Goal: Task Accomplishment & Management: Manage account settings

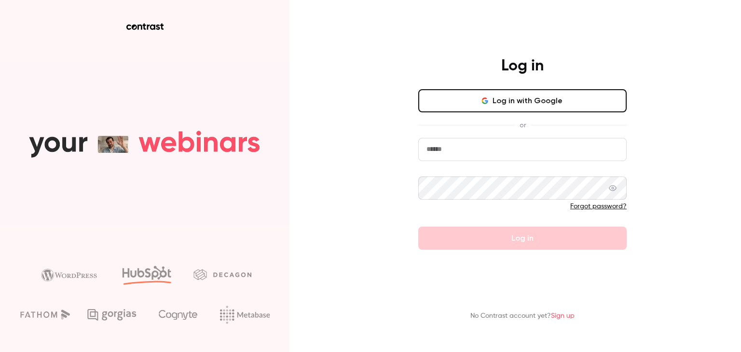
click at [520, 156] on input "email" at bounding box center [522, 149] width 208 height 23
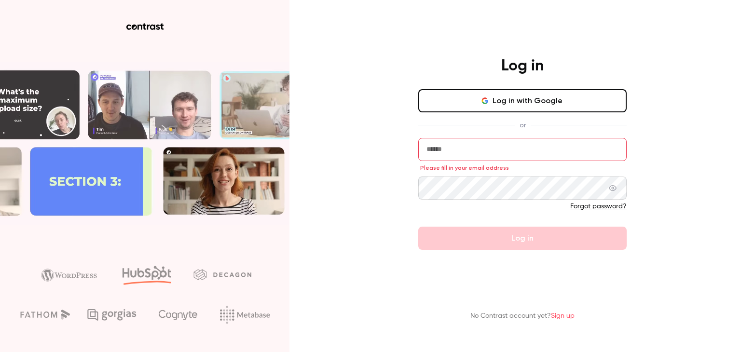
type input "**********"
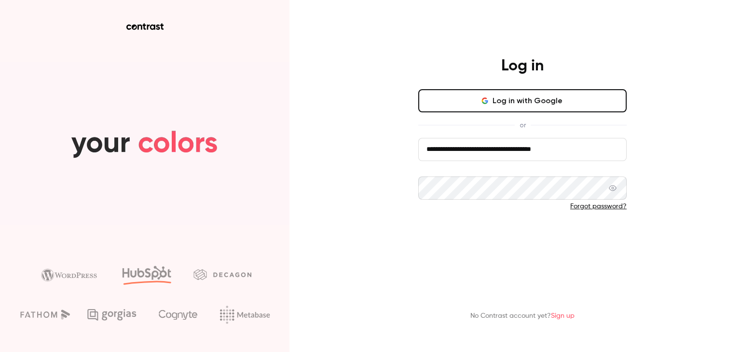
click at [510, 232] on button "Log in" at bounding box center [522, 238] width 208 height 23
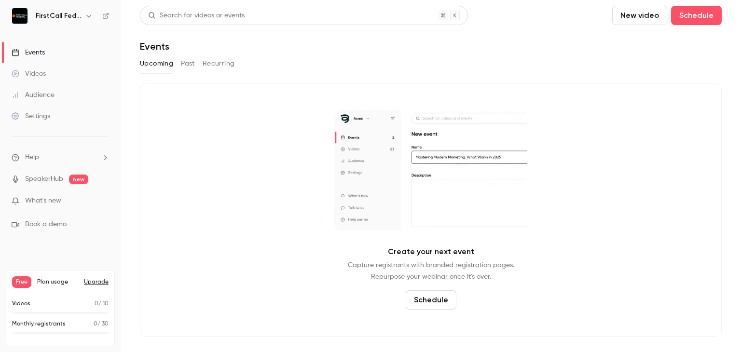
click at [49, 198] on span "What's new" at bounding box center [43, 201] width 36 height 10
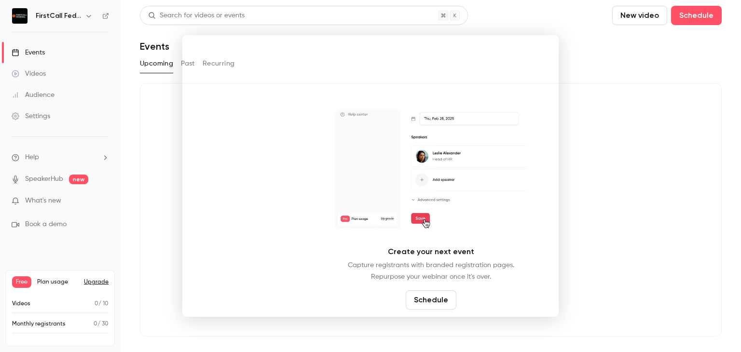
click at [662, 176] on div at bounding box center [370, 176] width 741 height 352
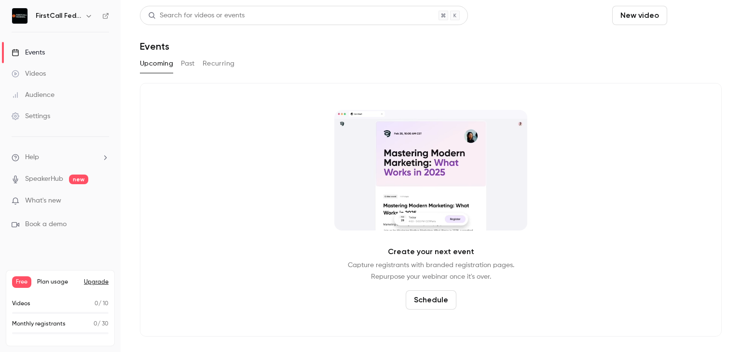
click at [695, 9] on button "Schedule" at bounding box center [696, 15] width 51 height 19
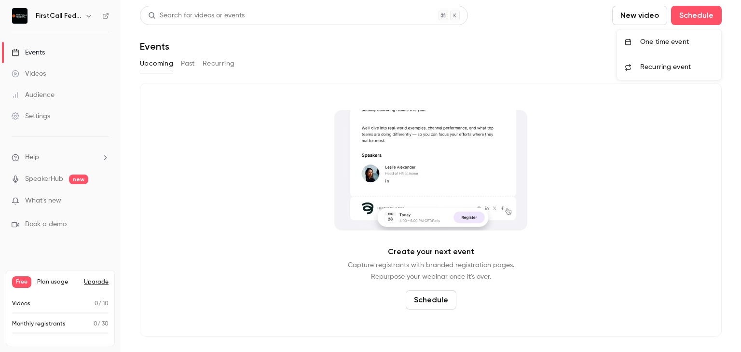
click at [674, 44] on div "One time event" at bounding box center [676, 42] width 73 height 10
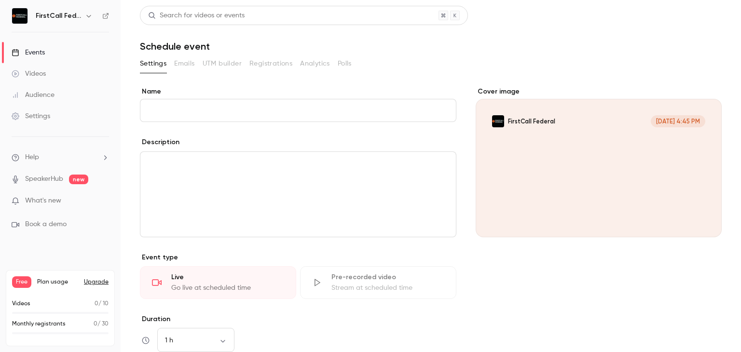
click at [266, 111] on input "Name" at bounding box center [298, 110] width 317 height 23
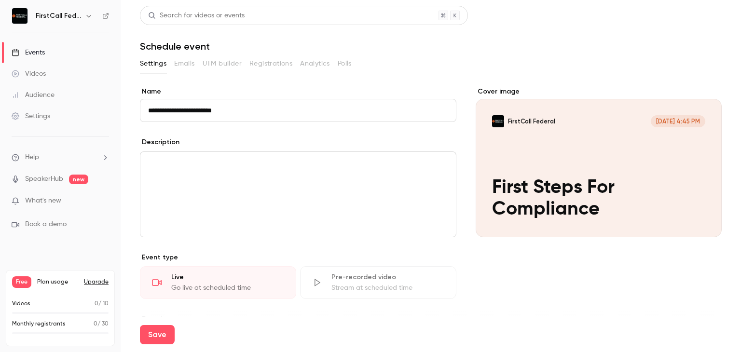
type input "**********"
click at [241, 194] on div "editor" at bounding box center [298, 194] width 316 height 85
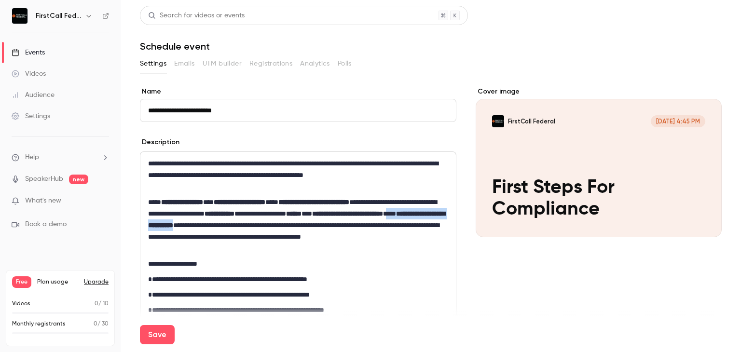
drag, startPoint x: 247, startPoint y: 225, endPoint x: 357, endPoint y: 228, distance: 110.1
click at [357, 228] on p "**********" at bounding box center [296, 225] width 296 height 58
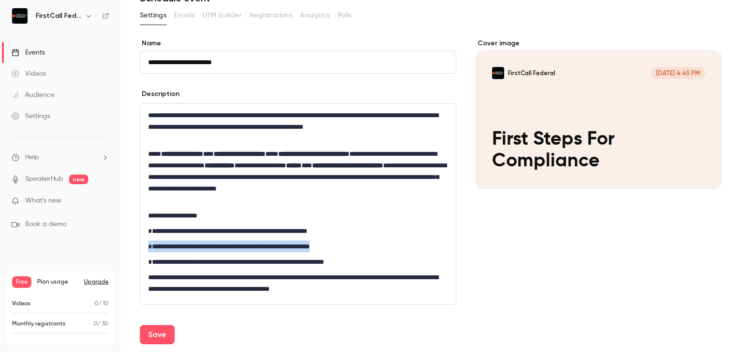
drag, startPoint x: 367, startPoint y: 248, endPoint x: 149, endPoint y: 246, distance: 218.1
click at [149, 246] on p "**********" at bounding box center [296, 247] width 296 height 12
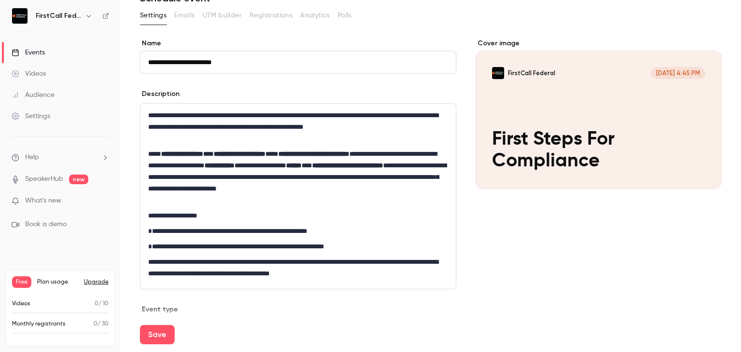
click at [376, 246] on p "**********" at bounding box center [296, 247] width 296 height 12
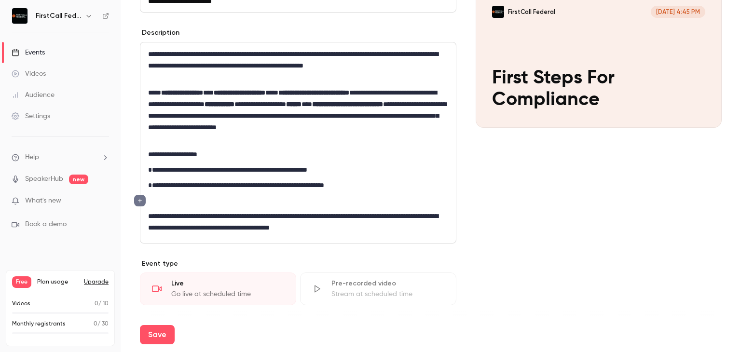
scroll to position [97, 0]
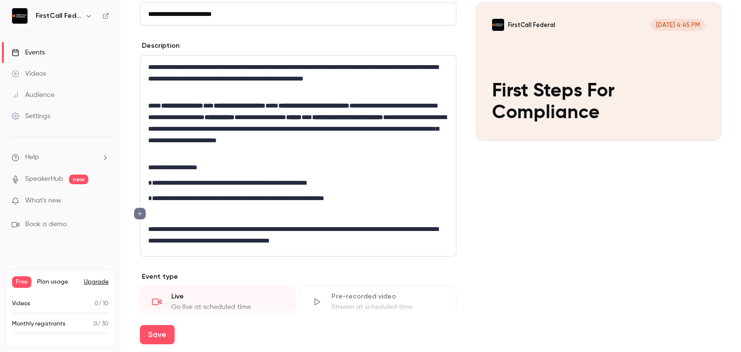
click at [396, 246] on p "**********" at bounding box center [296, 234] width 296 height 23
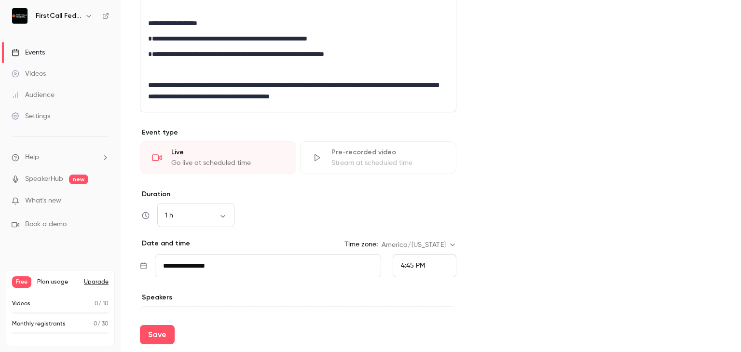
scroll to position [241, 0]
click at [225, 215] on body "**********" at bounding box center [370, 176] width 741 height 352
click at [199, 265] on li "30 min" at bounding box center [195, 265] width 77 height 25
type input "**"
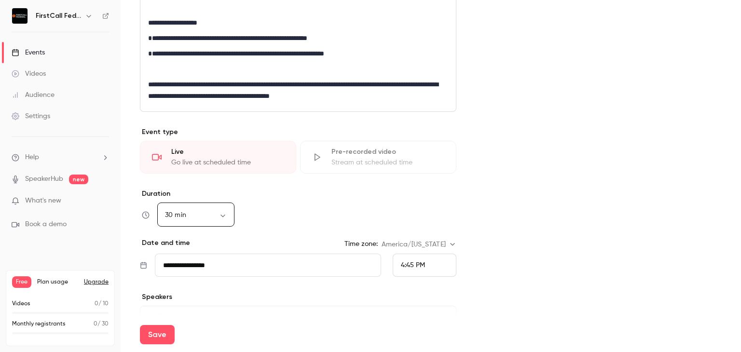
click at [307, 263] on input "**********" at bounding box center [268, 265] width 226 height 23
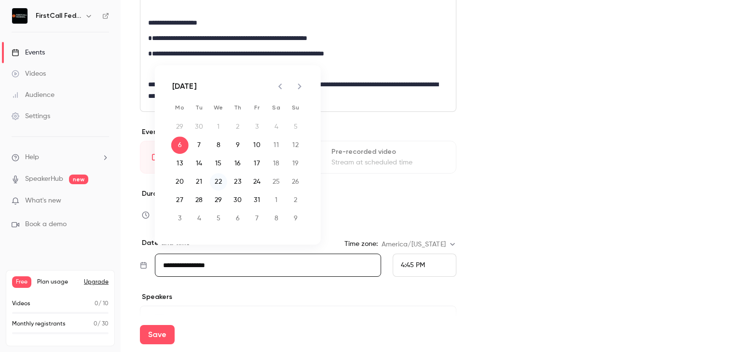
click at [221, 180] on button "22" at bounding box center [218, 181] width 17 height 17
type input "**********"
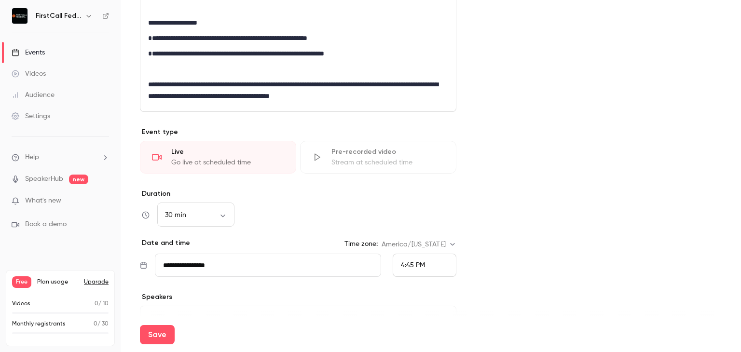
click at [428, 266] on div "4:45 PM" at bounding box center [425, 265] width 64 height 23
click at [415, 173] on span "1:00 PM" at bounding box center [409, 170] width 24 height 7
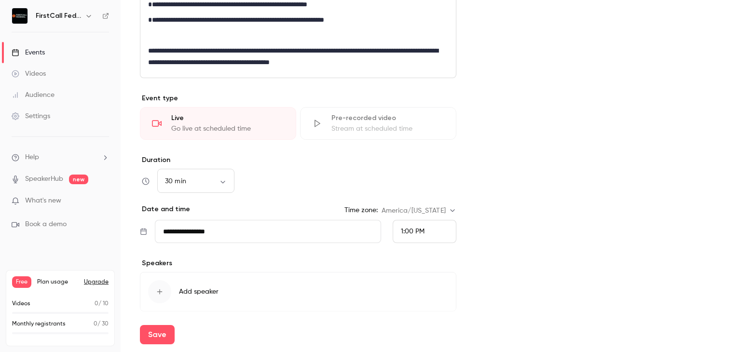
scroll to position [290, 0]
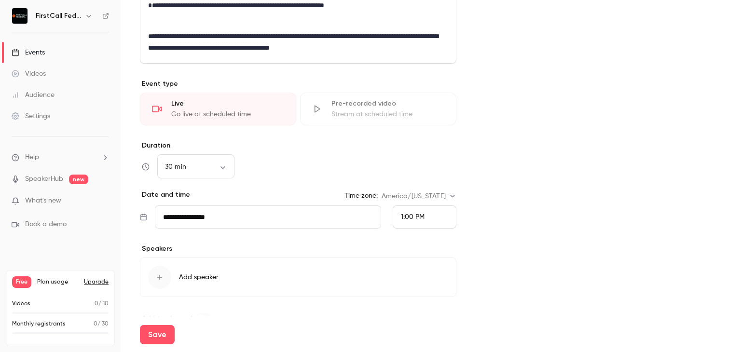
click at [163, 274] on icon "button" at bounding box center [160, 278] width 8 height 8
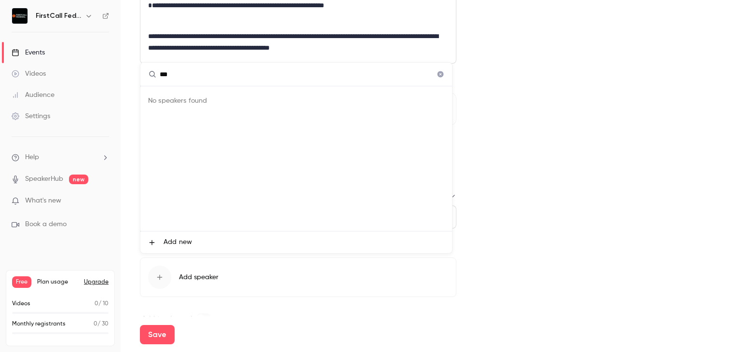
type input "***"
click at [598, 223] on div at bounding box center [370, 176] width 741 height 352
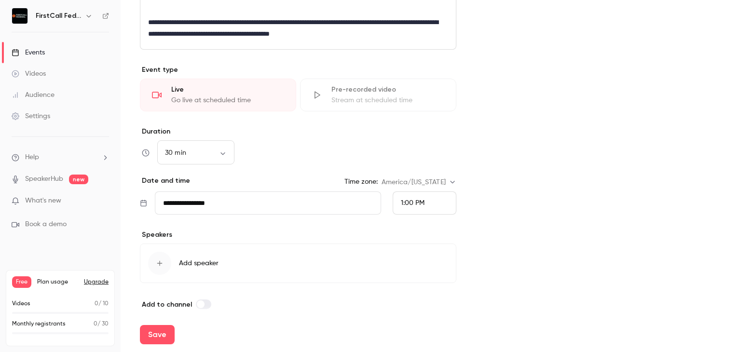
scroll to position [311, 0]
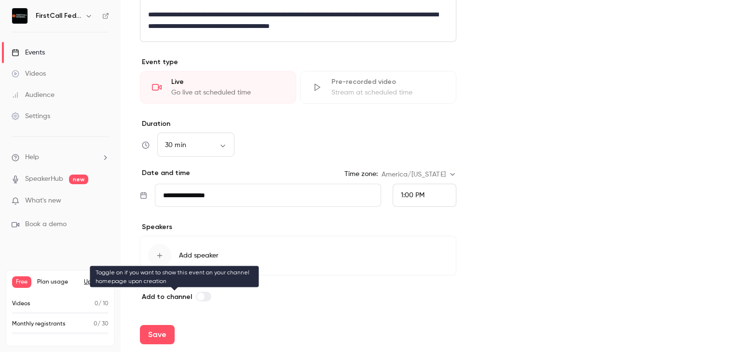
click at [202, 298] on label at bounding box center [203, 297] width 15 height 10
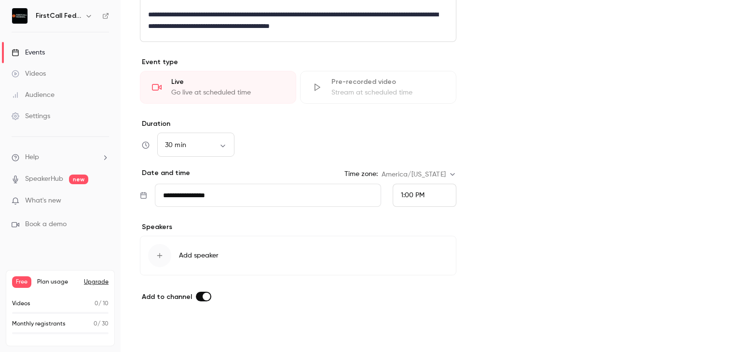
click at [154, 331] on button "Save" at bounding box center [157, 334] width 35 height 19
type input "**"
type input "**********"
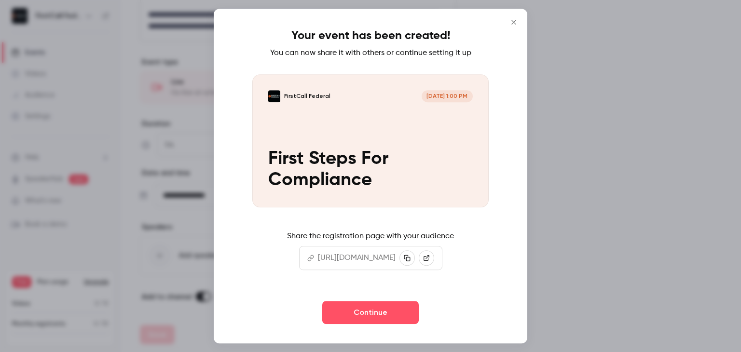
scroll to position [0, 113]
click at [434, 261] on link at bounding box center [426, 257] width 15 height 15
click at [512, 21] on icon "Close" at bounding box center [514, 22] width 12 height 8
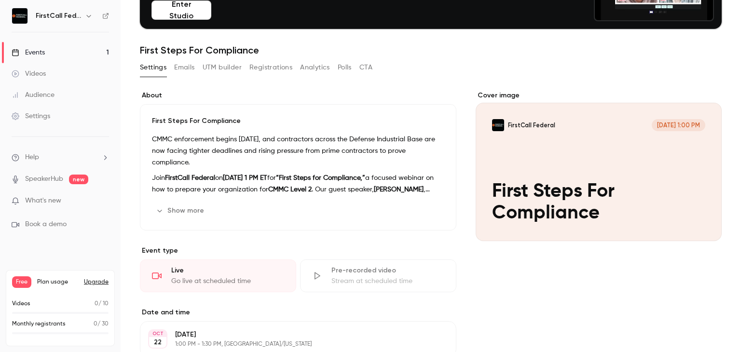
scroll to position [97, 0]
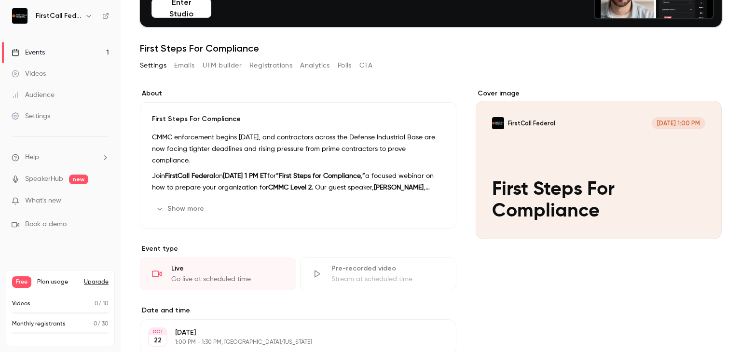
click at [414, 207] on icon "button" at bounding box center [418, 209] width 8 height 8
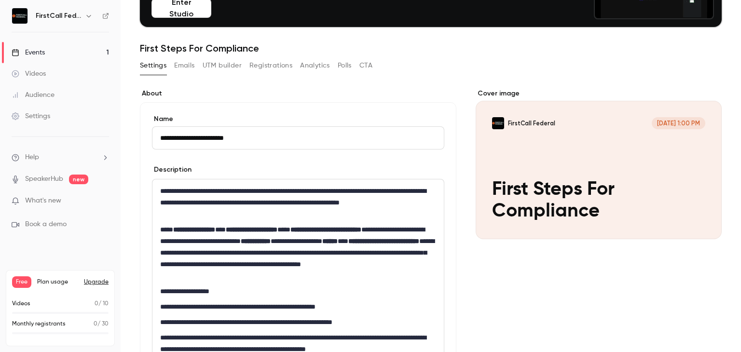
click at [405, 243] on p "**********" at bounding box center [296, 253] width 272 height 58
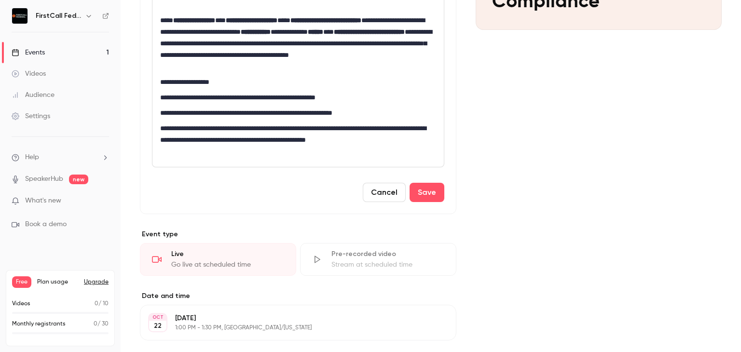
scroll to position [290, 0]
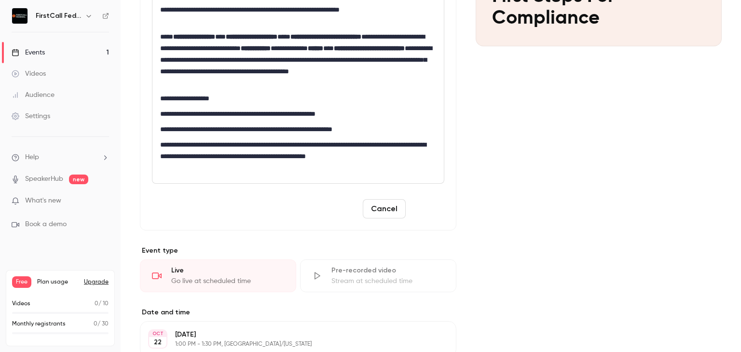
click at [416, 209] on button "Save" at bounding box center [427, 208] width 35 height 19
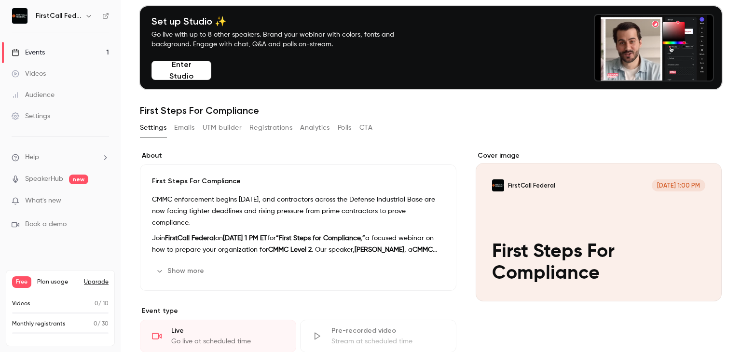
scroll to position [0, 0]
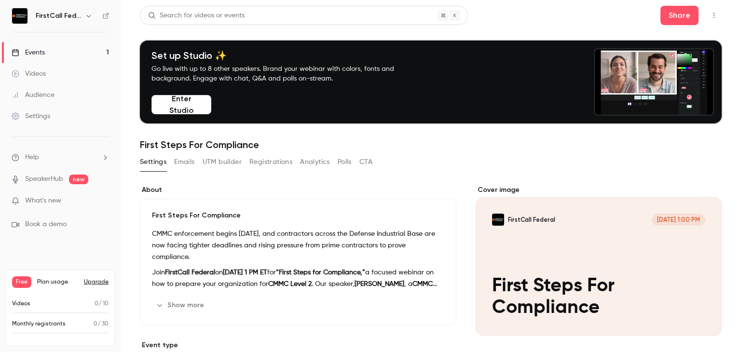
click at [56, 52] on link "Events 1" at bounding box center [60, 52] width 121 height 21
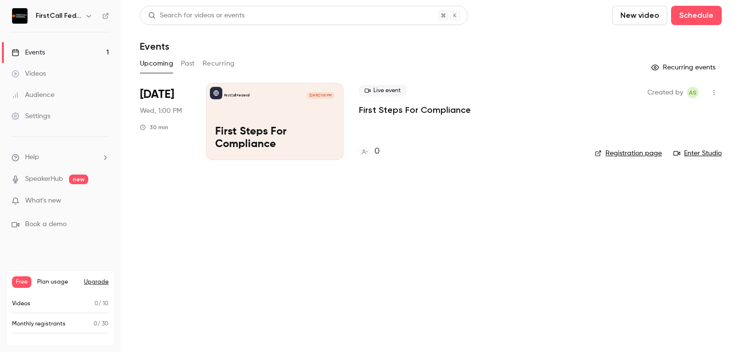
click at [274, 118] on div "FirstCall Federal [DATE] 1:00 PM First Steps For Compliance" at bounding box center [275, 121] width 138 height 77
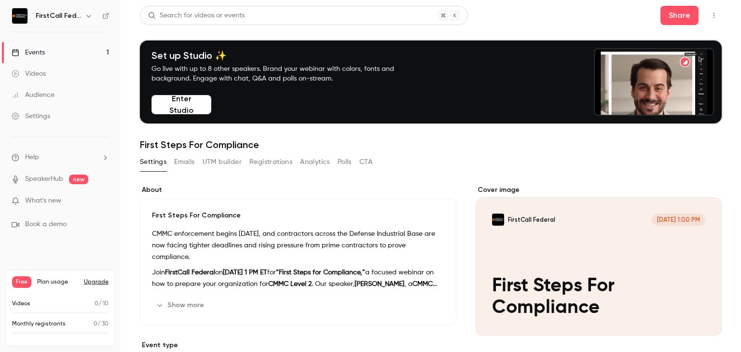
click at [604, 267] on div "Cover image" at bounding box center [599, 260] width 246 height 151
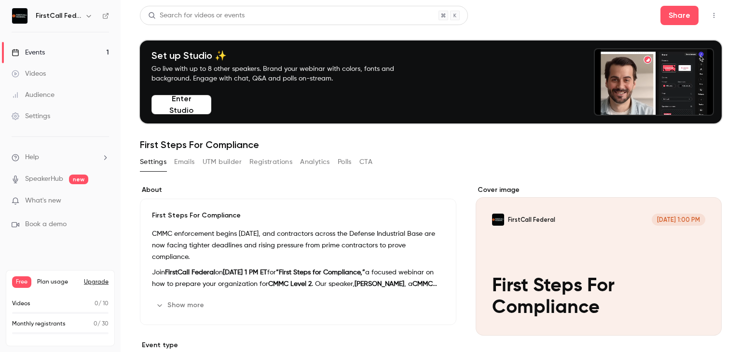
click at [0, 0] on input "FirstCall Federal [DATE] 1:00 PM First Steps For Compliance" at bounding box center [0, 0] width 0 height 0
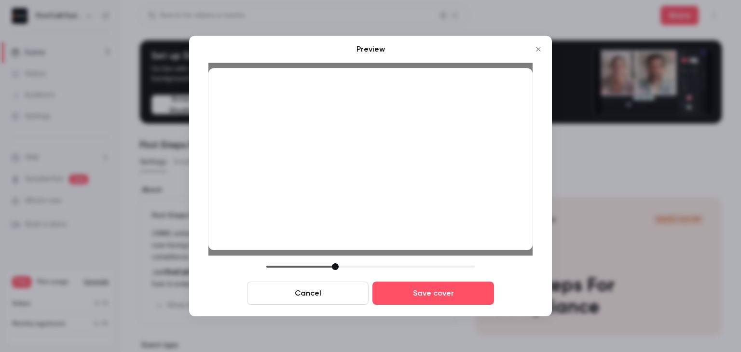
drag, startPoint x: 400, startPoint y: 164, endPoint x: 387, endPoint y: 170, distance: 14.2
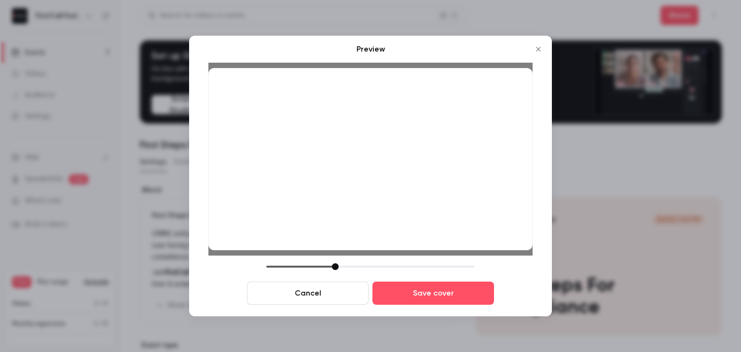
click at [387, 170] on div at bounding box center [370, 159] width 324 height 182
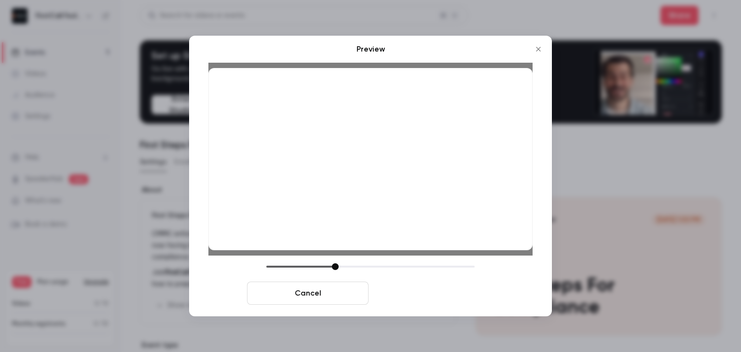
click at [429, 294] on button "Save cover" at bounding box center [434, 293] width 122 height 23
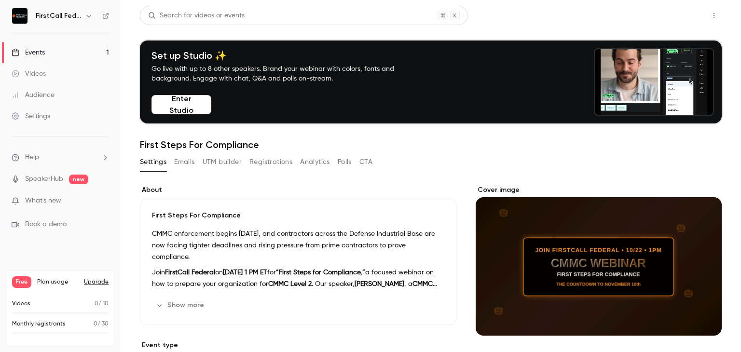
click at [671, 12] on button "Share" at bounding box center [680, 15] width 38 height 19
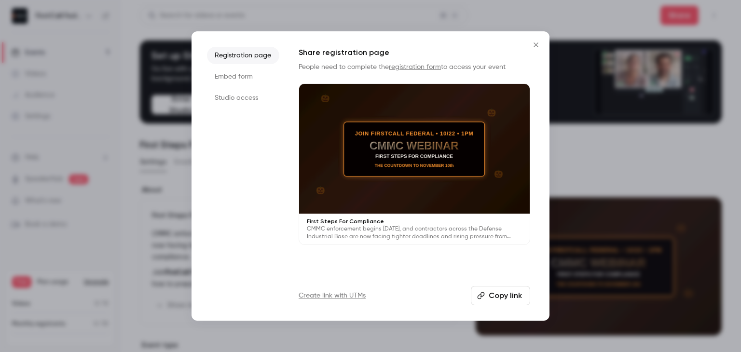
click at [403, 66] on link "registration form" at bounding box center [415, 67] width 52 height 7
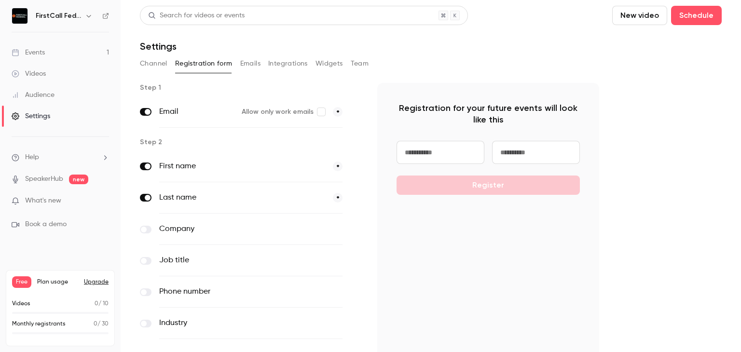
click at [442, 148] on input at bounding box center [441, 152] width 88 height 23
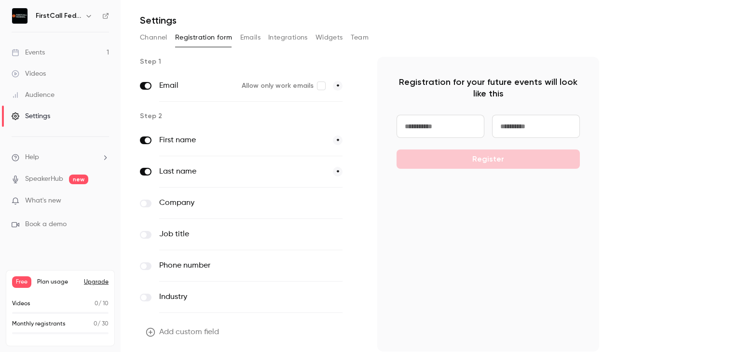
scroll to position [12, 0]
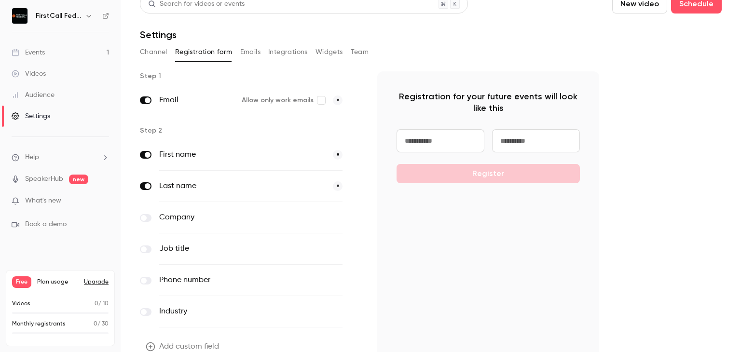
click at [539, 146] on input at bounding box center [536, 140] width 88 height 23
click at [515, 147] on input at bounding box center [536, 140] width 88 height 23
click at [647, 147] on div "Step 1 Email Allow only work emails * Step 2 First name * Last name * Company o…" at bounding box center [431, 233] width 582 height 324
click at [149, 219] on label at bounding box center [146, 218] width 12 height 8
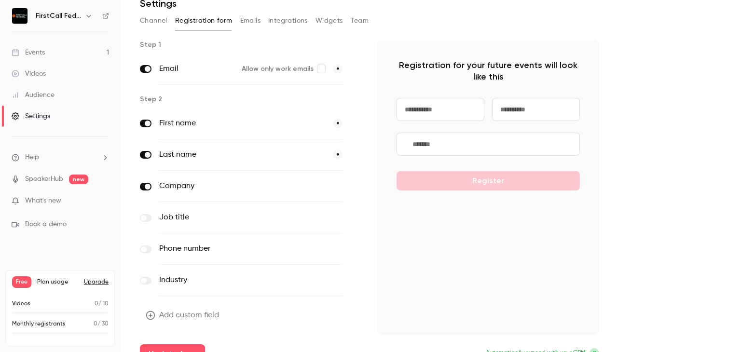
scroll to position [60, 0]
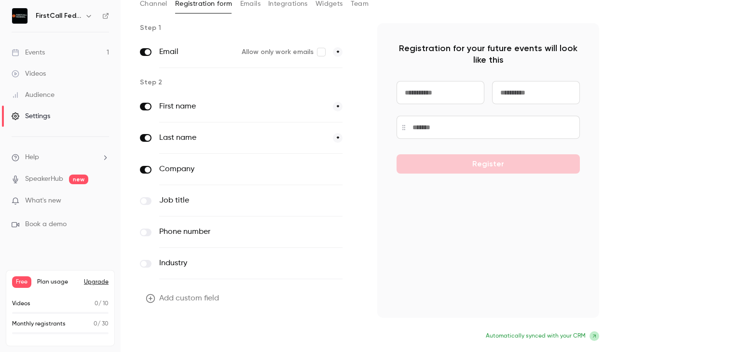
click at [195, 328] on button "Update form" at bounding box center [172, 337] width 65 height 19
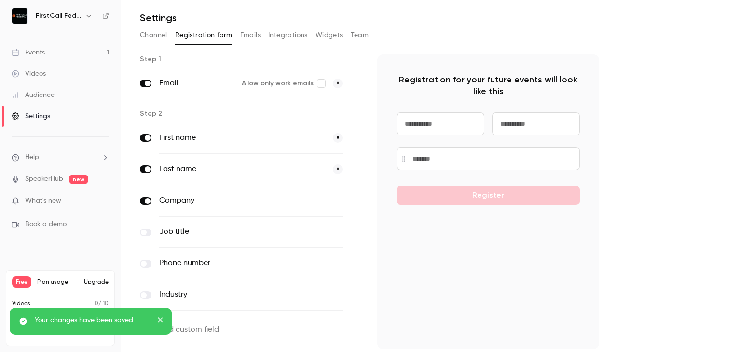
scroll to position [0, 0]
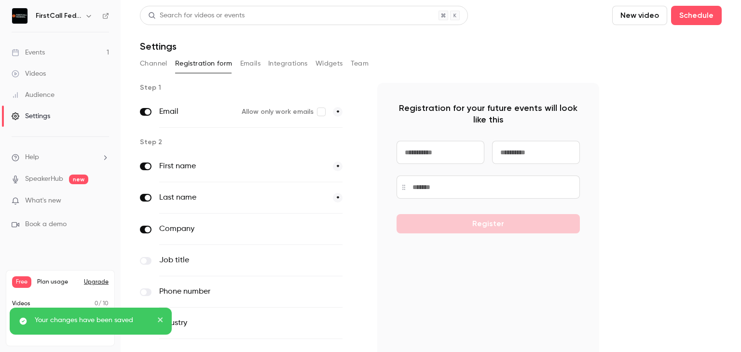
click at [255, 66] on button "Emails" at bounding box center [250, 63] width 20 height 15
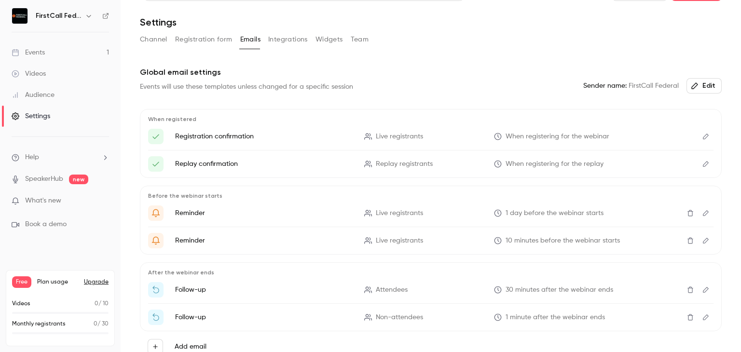
scroll to position [72, 0]
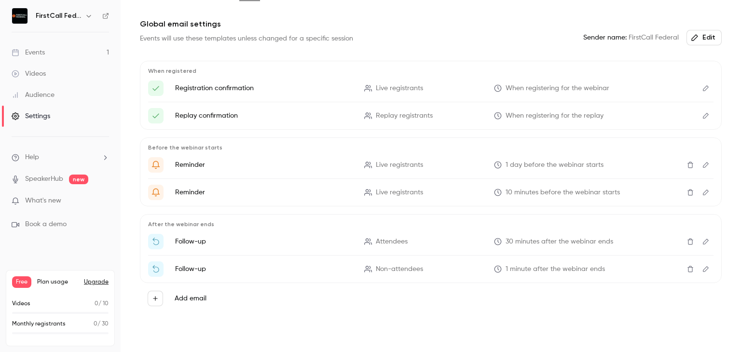
click at [687, 190] on icon "Delete" at bounding box center [691, 192] width 8 height 7
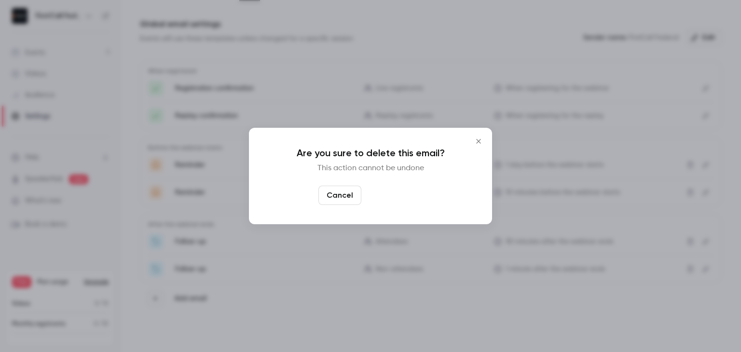
click at [401, 195] on button "Yes, delete" at bounding box center [394, 195] width 58 height 19
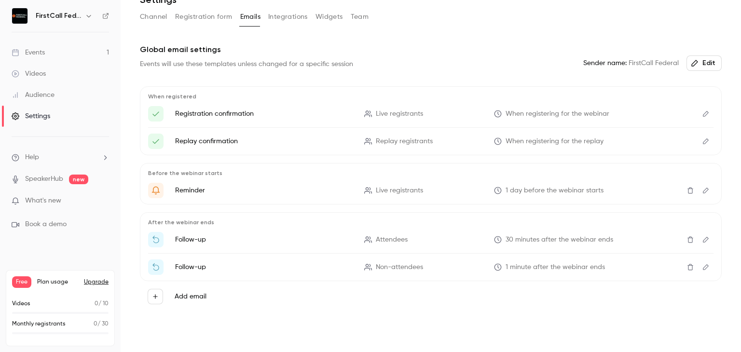
scroll to position [0, 0]
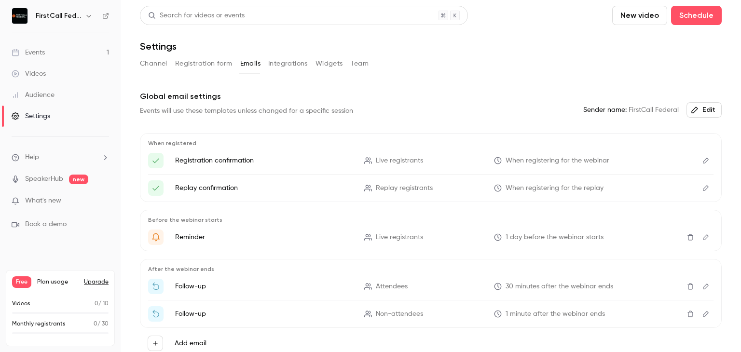
click at [294, 65] on button "Integrations" at bounding box center [288, 63] width 40 height 15
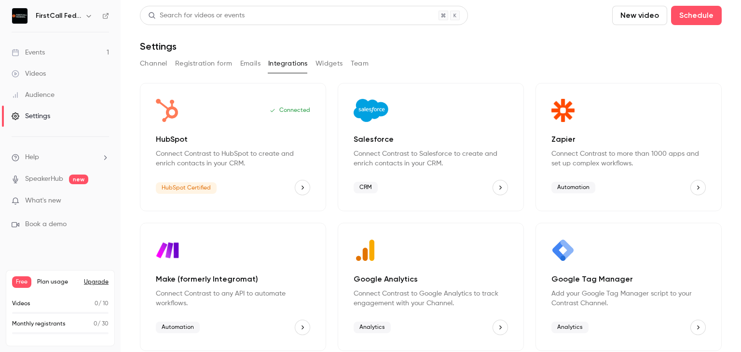
click at [302, 189] on icon "HubSpot" at bounding box center [302, 187] width 7 height 7
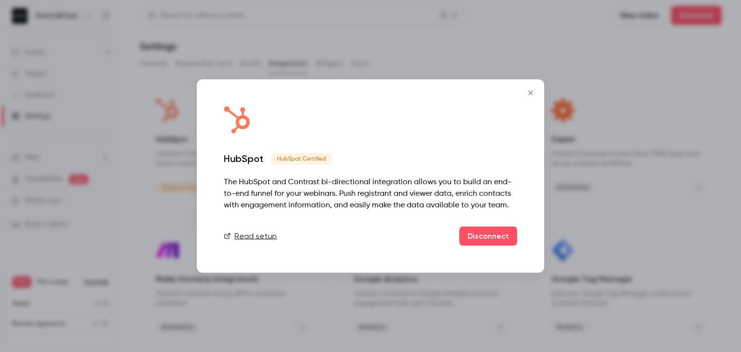
click at [535, 93] on icon "Close" at bounding box center [531, 93] width 12 height 8
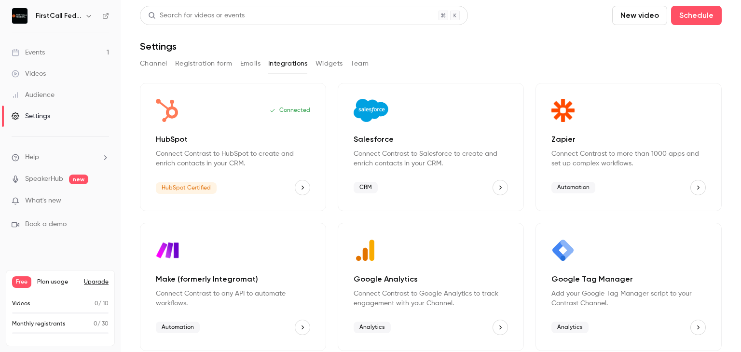
click at [316, 67] on button "Widgets" at bounding box center [330, 63] width 28 height 15
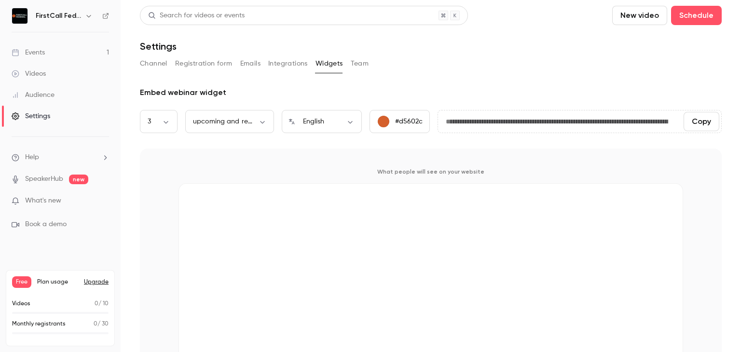
click at [359, 70] on button "Team" at bounding box center [360, 63] width 18 height 15
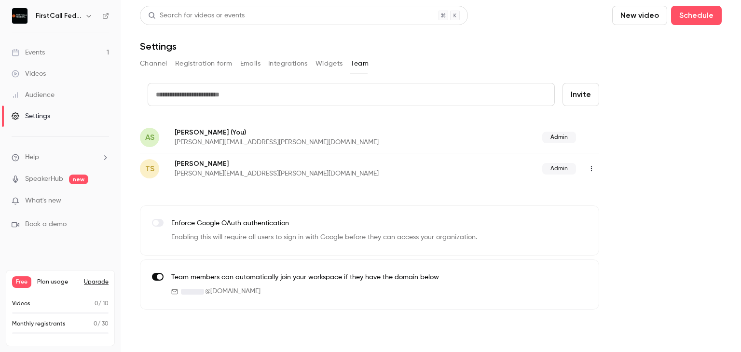
click at [159, 59] on button "Channel" at bounding box center [154, 63] width 28 height 15
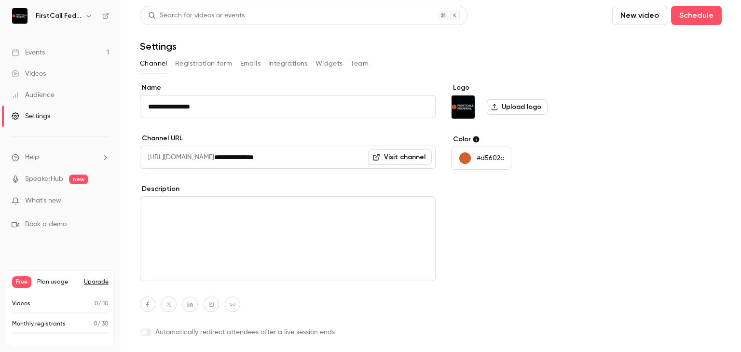
click at [45, 53] on link "Events 1" at bounding box center [60, 52] width 121 height 21
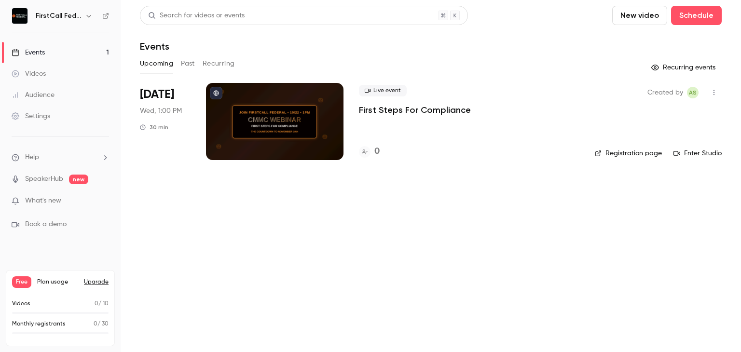
click at [716, 91] on icon "button" at bounding box center [714, 92] width 8 height 7
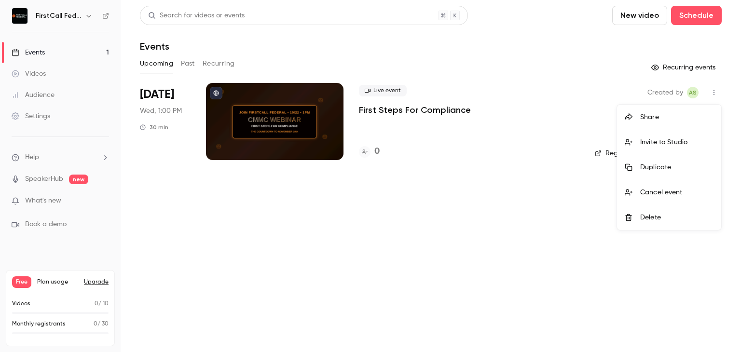
click at [677, 118] on div "Share" at bounding box center [676, 117] width 73 height 10
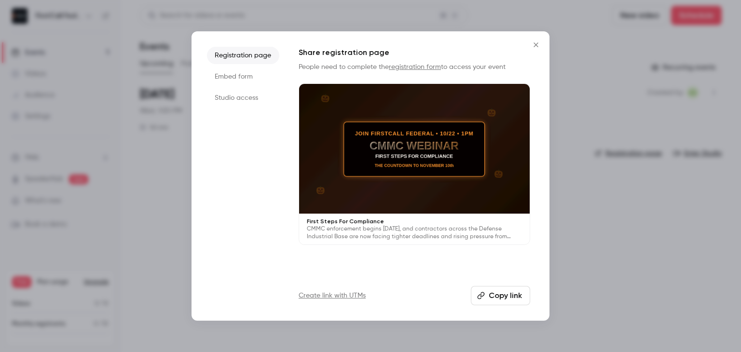
click at [497, 299] on button "Copy link" at bounding box center [500, 295] width 59 height 19
click at [535, 48] on icon "Close" at bounding box center [536, 45] width 12 height 8
